Goal: Transaction & Acquisition: Book appointment/travel/reservation

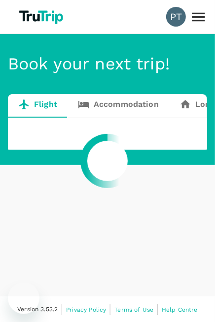
click at [134, 309] on div at bounding box center [107, 161] width 215 height 322
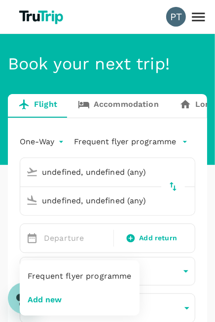
type input "undefined, undefined (any)"
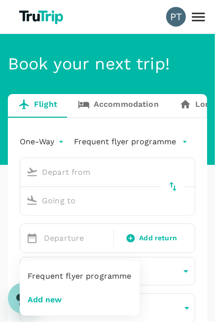
click at [107, 161] on div at bounding box center [107, 161] width 215 height 322
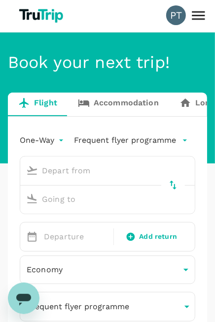
click at [97, 170] on input "text" at bounding box center [98, 170] width 152 height 15
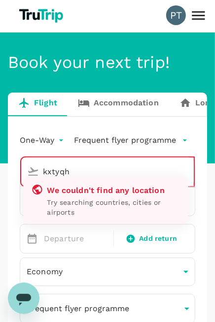
click at [97, 201] on p "Try searching countries, cities or airports" at bounding box center [113, 208] width 133 height 20
type input "kxtyqh"
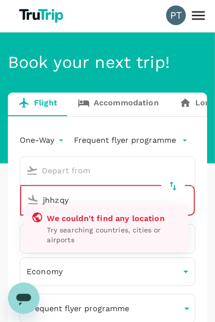
type input "jhhzqy"
click at [97, 170] on input "text" at bounding box center [98, 170] width 152 height 15
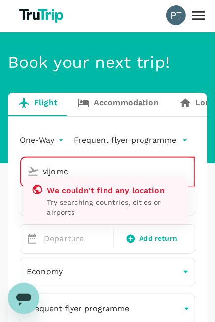
click at [97, 201] on p "Try searching countries, cities or airports" at bounding box center [113, 208] width 133 height 20
type input "vijomc"
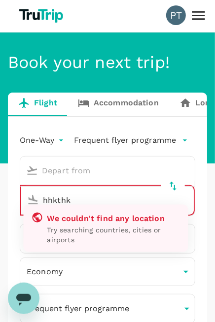
type input "hhkthk"
click at [97, 170] on input "text" at bounding box center [98, 170] width 152 height 15
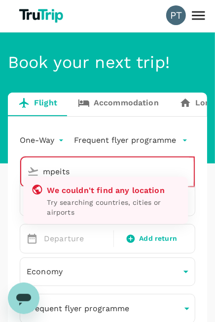
click at [97, 201] on p "Try searching countries, cities or airports" at bounding box center [113, 208] width 133 height 20
type input "mpeits"
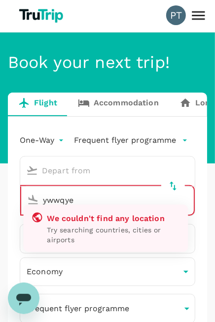
type input "ywwqye"
click at [97, 170] on input "text" at bounding box center [98, 170] width 152 height 15
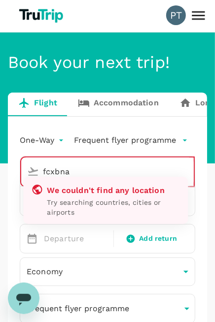
click at [97, 201] on p "Try searching countries, cities or airports" at bounding box center [113, 208] width 133 height 20
type input "fcxbna"
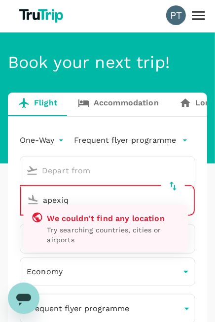
type input "apexiq"
click at [97, 170] on input "text" at bounding box center [98, 170] width 152 height 15
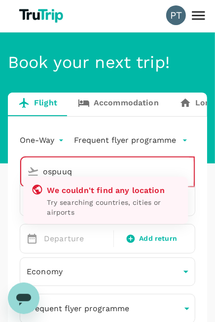
click at [97, 201] on p "Try searching countries, cities or airports" at bounding box center [113, 208] width 133 height 20
type input "ospuuq"
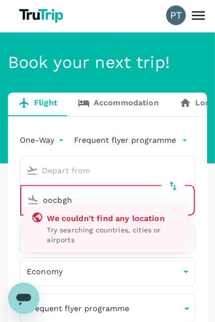
type input "oocbgh"
click at [97, 170] on input "text" at bounding box center [98, 170] width 152 height 15
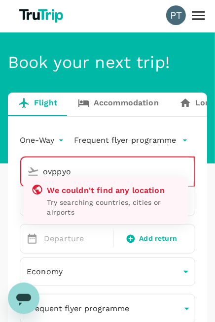
click at [97, 201] on p "Try searching countries, cities or airports" at bounding box center [113, 208] width 133 height 20
type input "ovppyo"
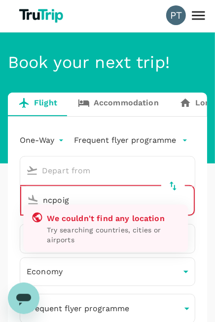
type input "ncpoig"
click at [97, 170] on input "text" at bounding box center [98, 170] width 152 height 15
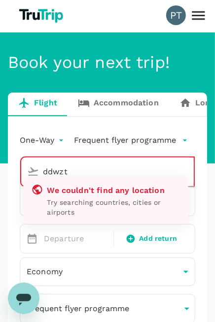
type input "ddwztc"
